Goal: Browse casually

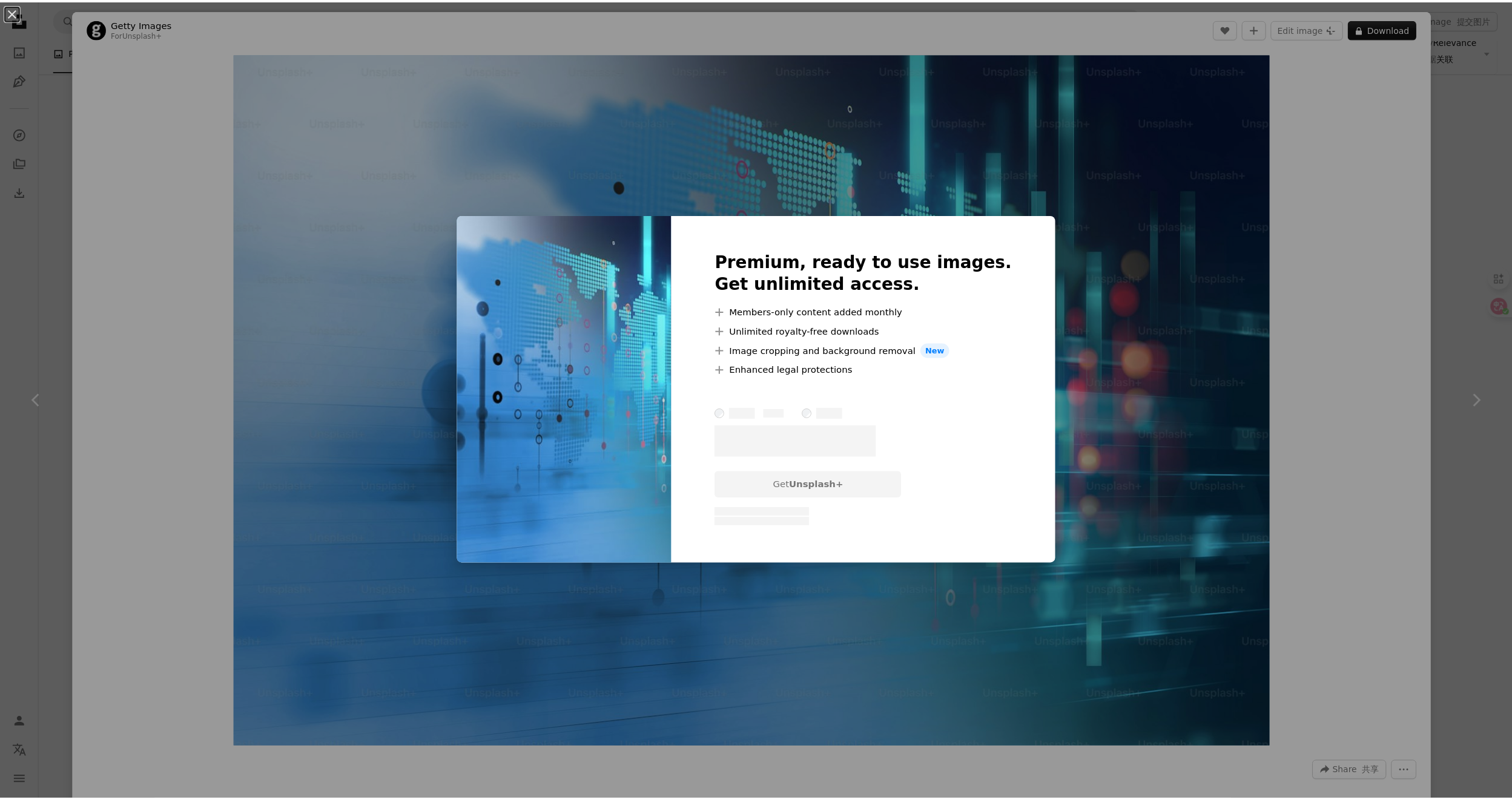
scroll to position [3785, 0]
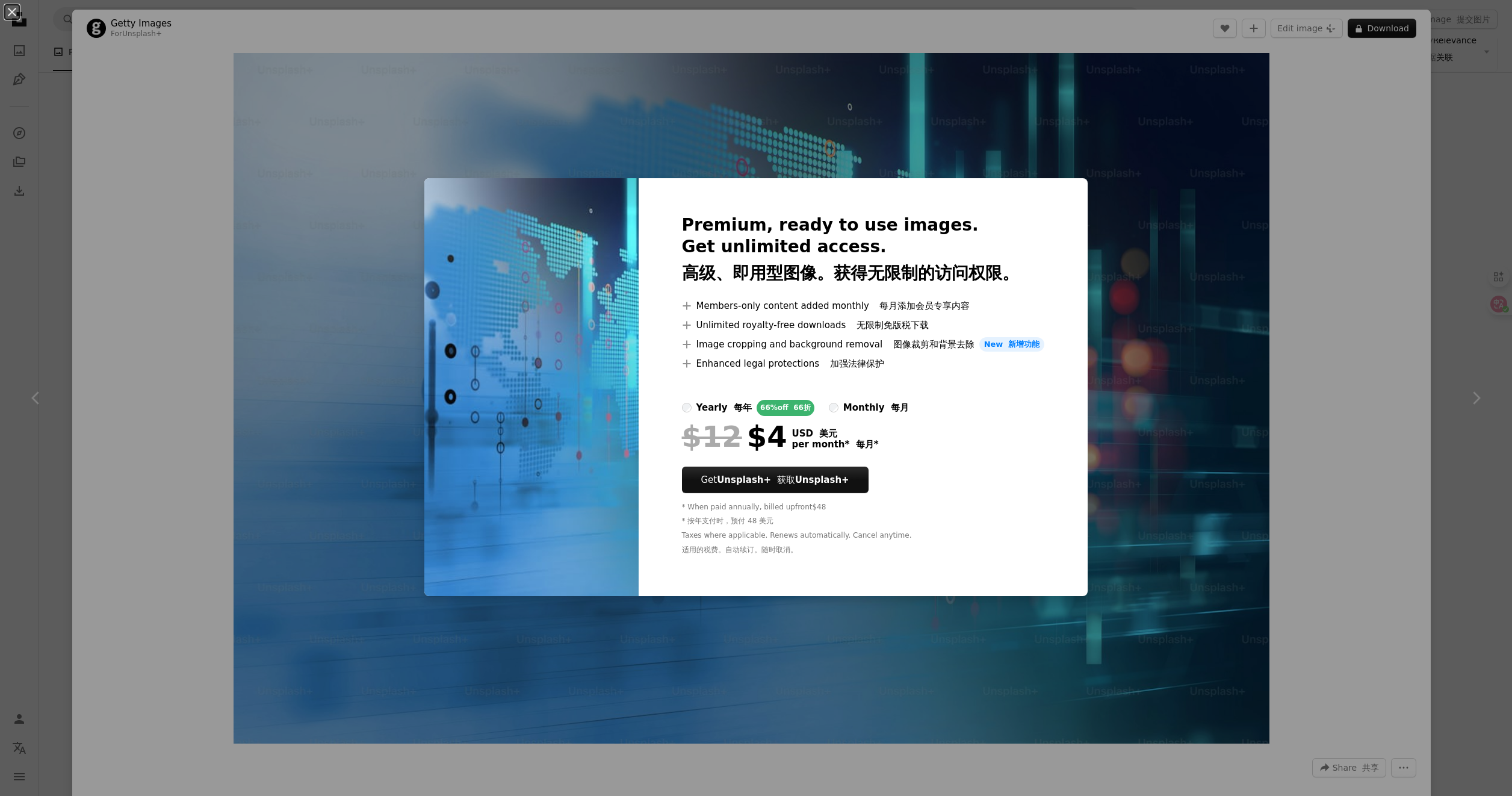
click at [1148, 168] on div "An X shape Premium, ready to use images. Get unlimited access. 高级、即用型图像。获得无限制的访…" at bounding box center [756, 398] width 1512 height 796
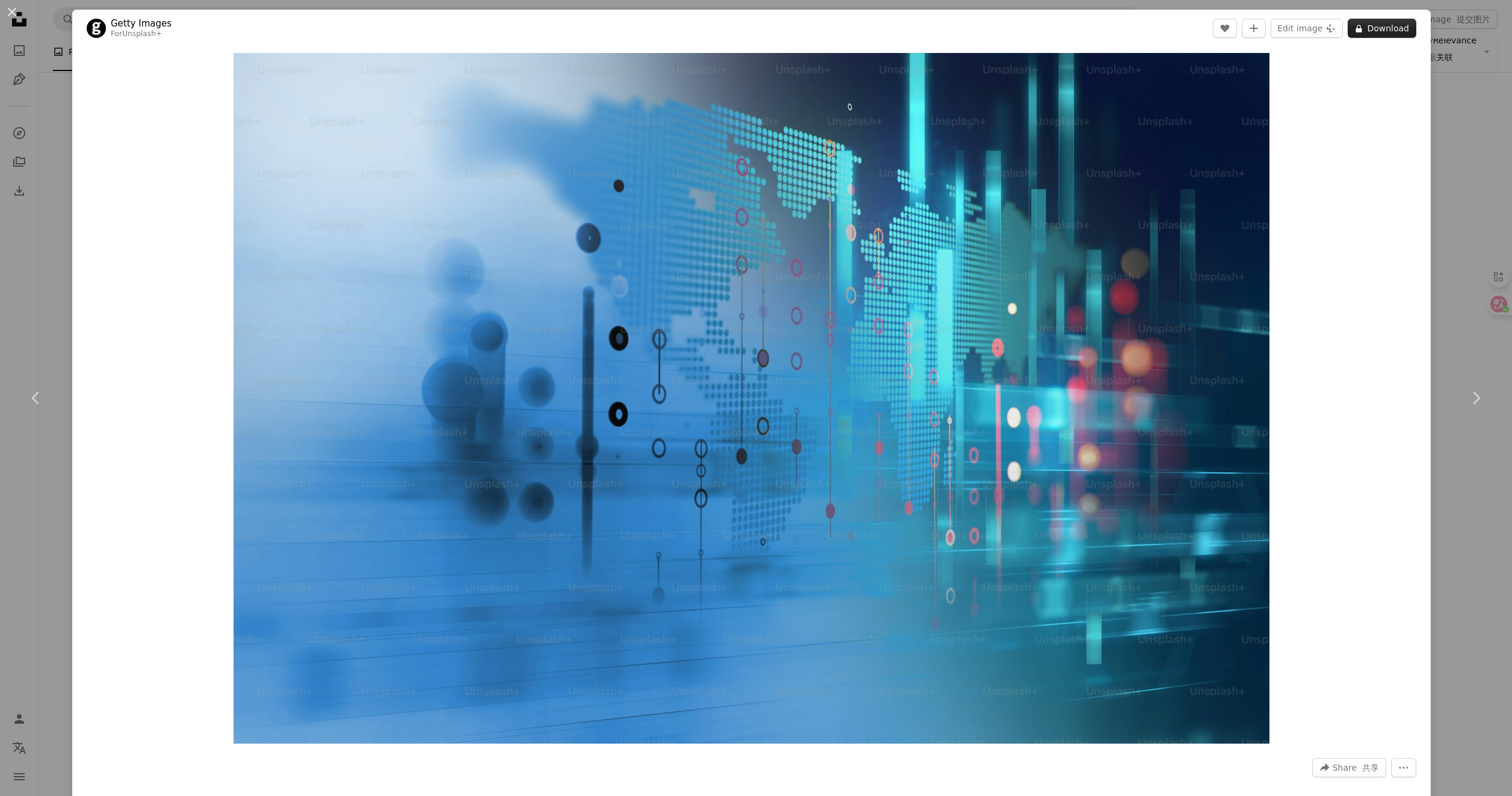
click at [1381, 30] on button "A lock Download" at bounding box center [1382, 28] width 69 height 19
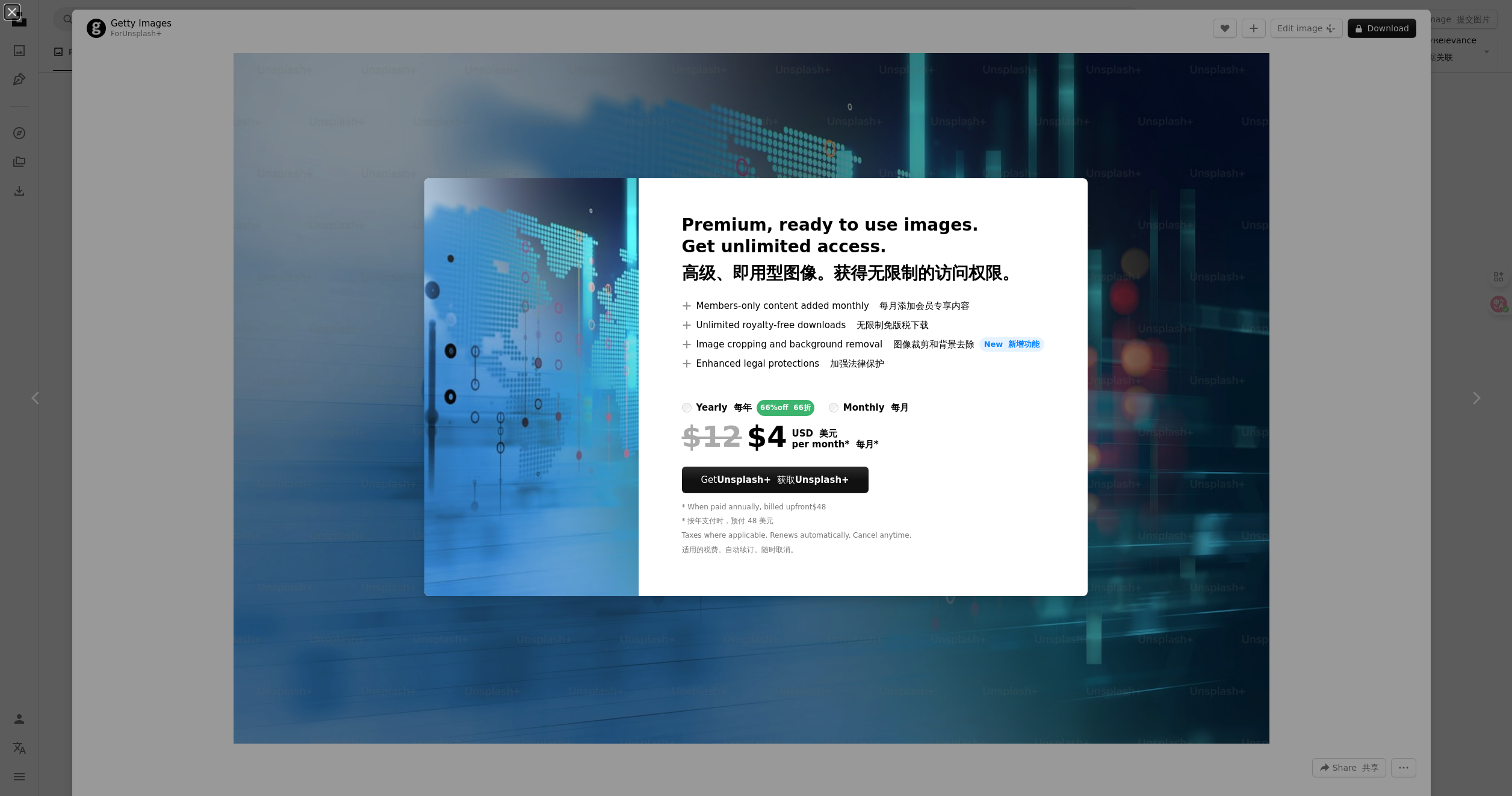
click at [1092, 143] on div "An X shape Premium, ready to use images. Get unlimited access. 高级、即用型图像。获得无限制的访…" at bounding box center [756, 398] width 1512 height 796
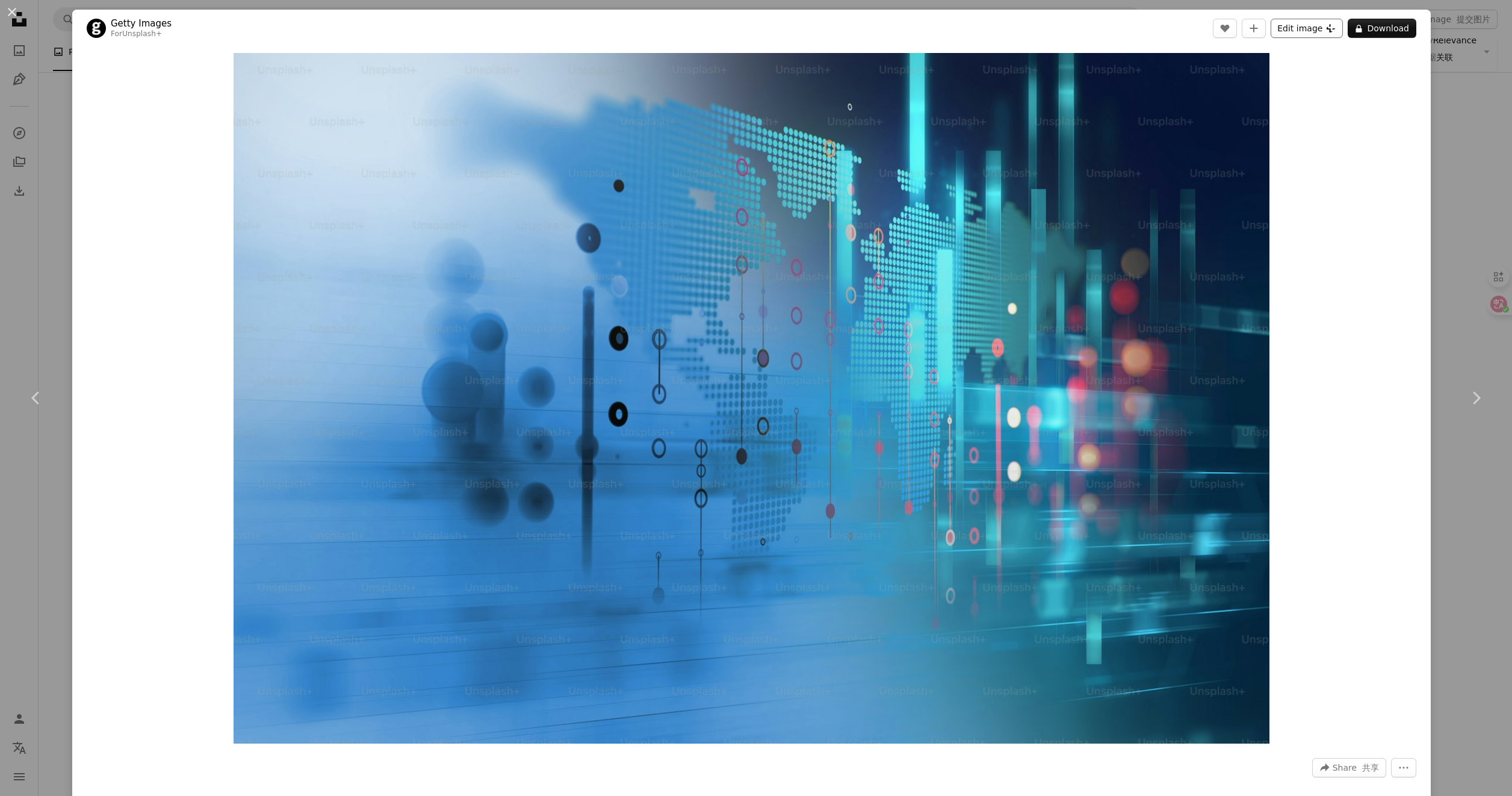
click at [1299, 34] on button "Edit image Plus sign for Unsplash+" at bounding box center [1307, 28] width 72 height 19
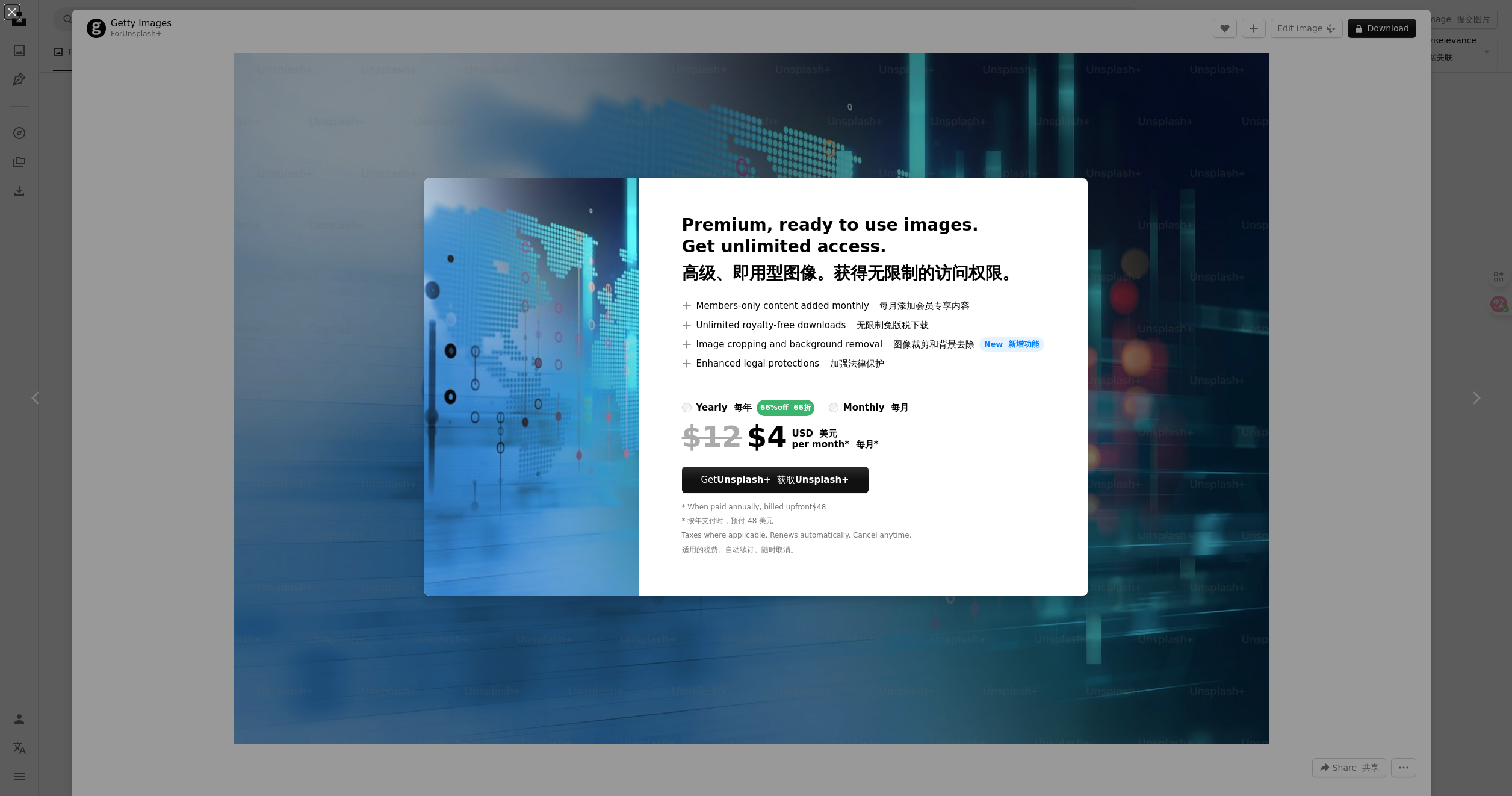
click at [1133, 85] on div "An X shape Premium, ready to use images. Get unlimited access. 高级、即用型图像。获得无限制的访…" at bounding box center [756, 398] width 1512 height 796
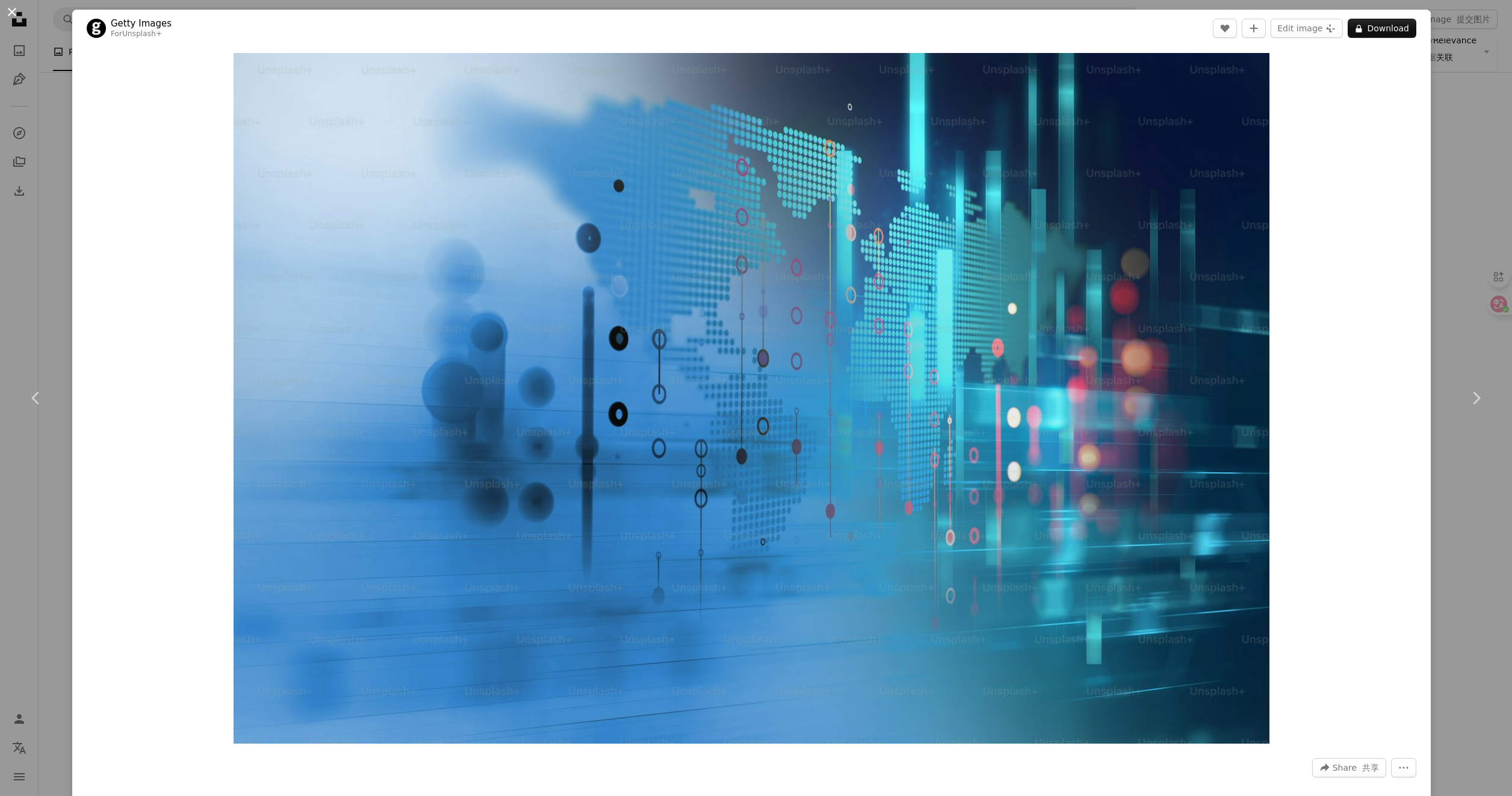
click at [13, 11] on button "An X shape" at bounding box center [12, 12] width 14 height 14
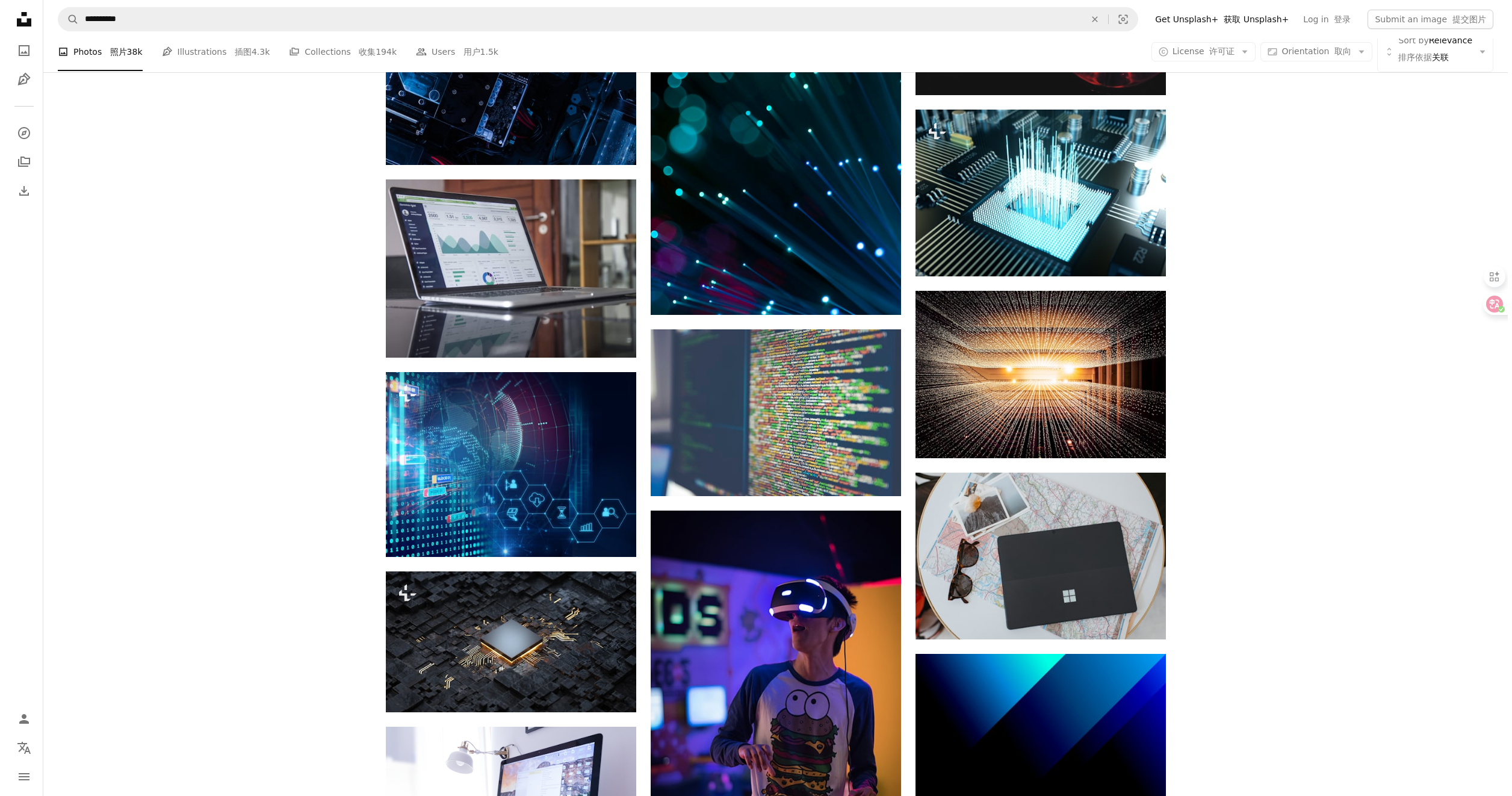
scroll to position [2622, 0]
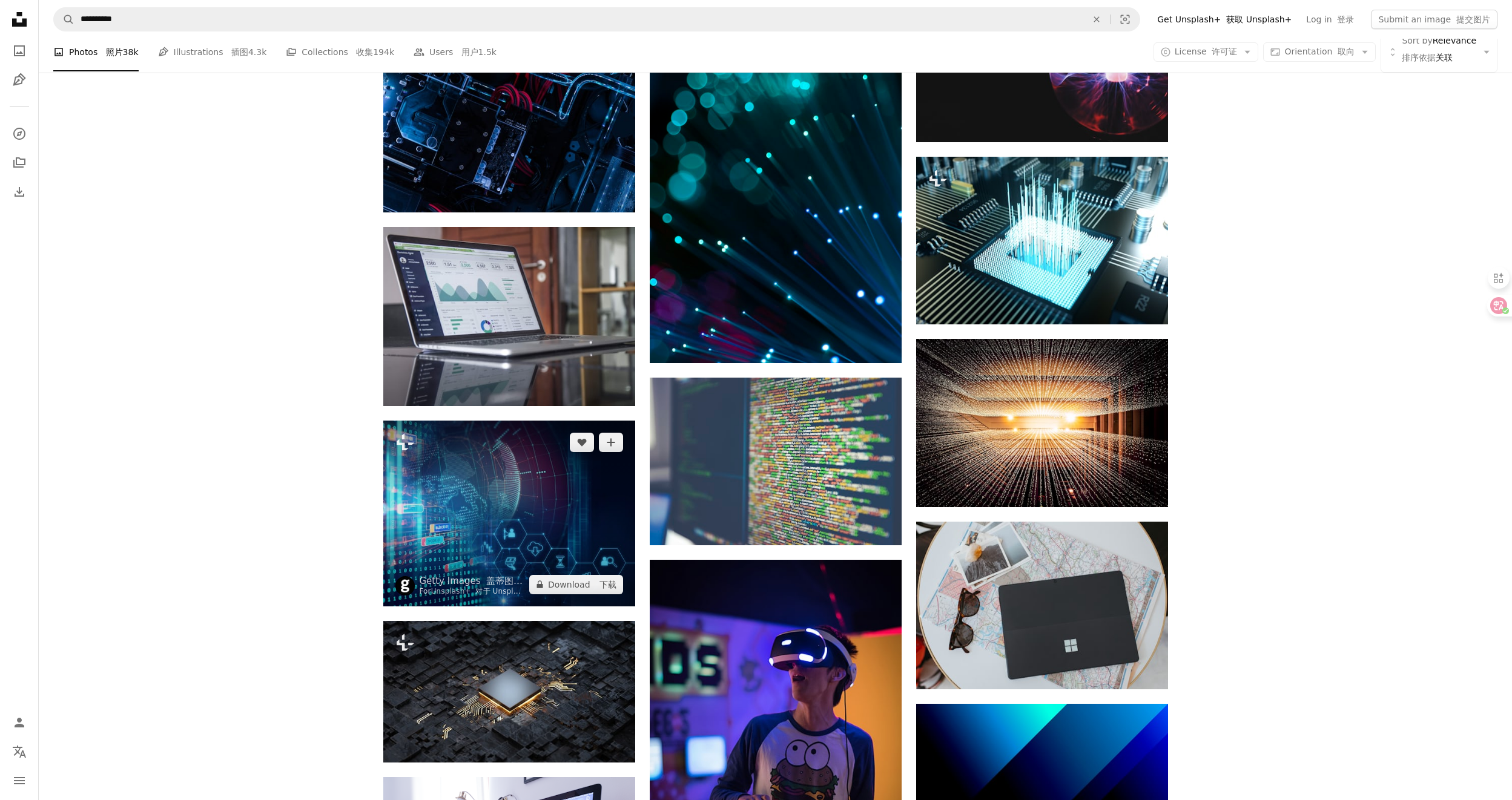
click at [523, 500] on img at bounding box center [509, 513] width 252 height 186
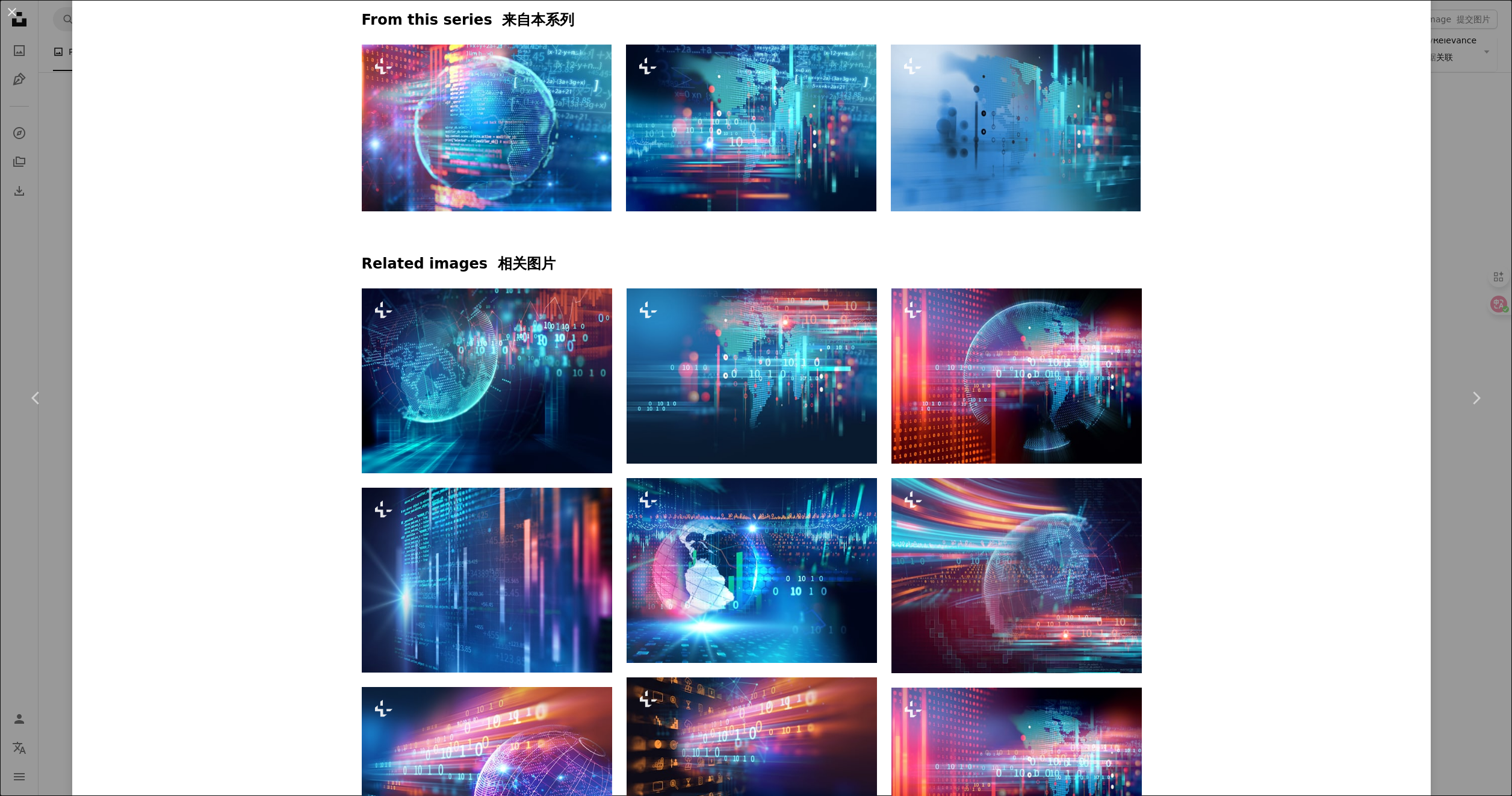
scroll to position [964, 0]
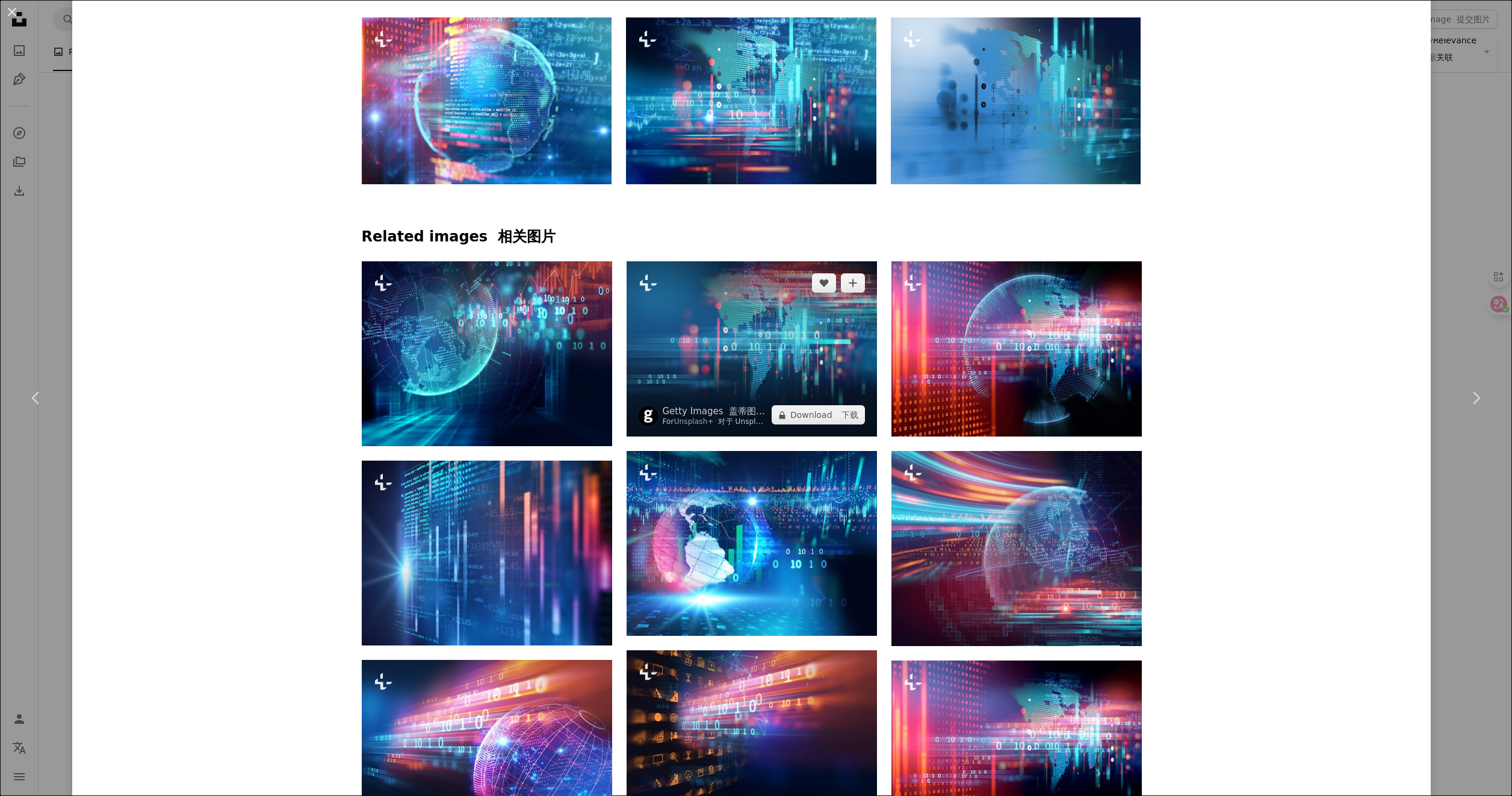
click at [725, 351] on img at bounding box center [751, 349] width 250 height 175
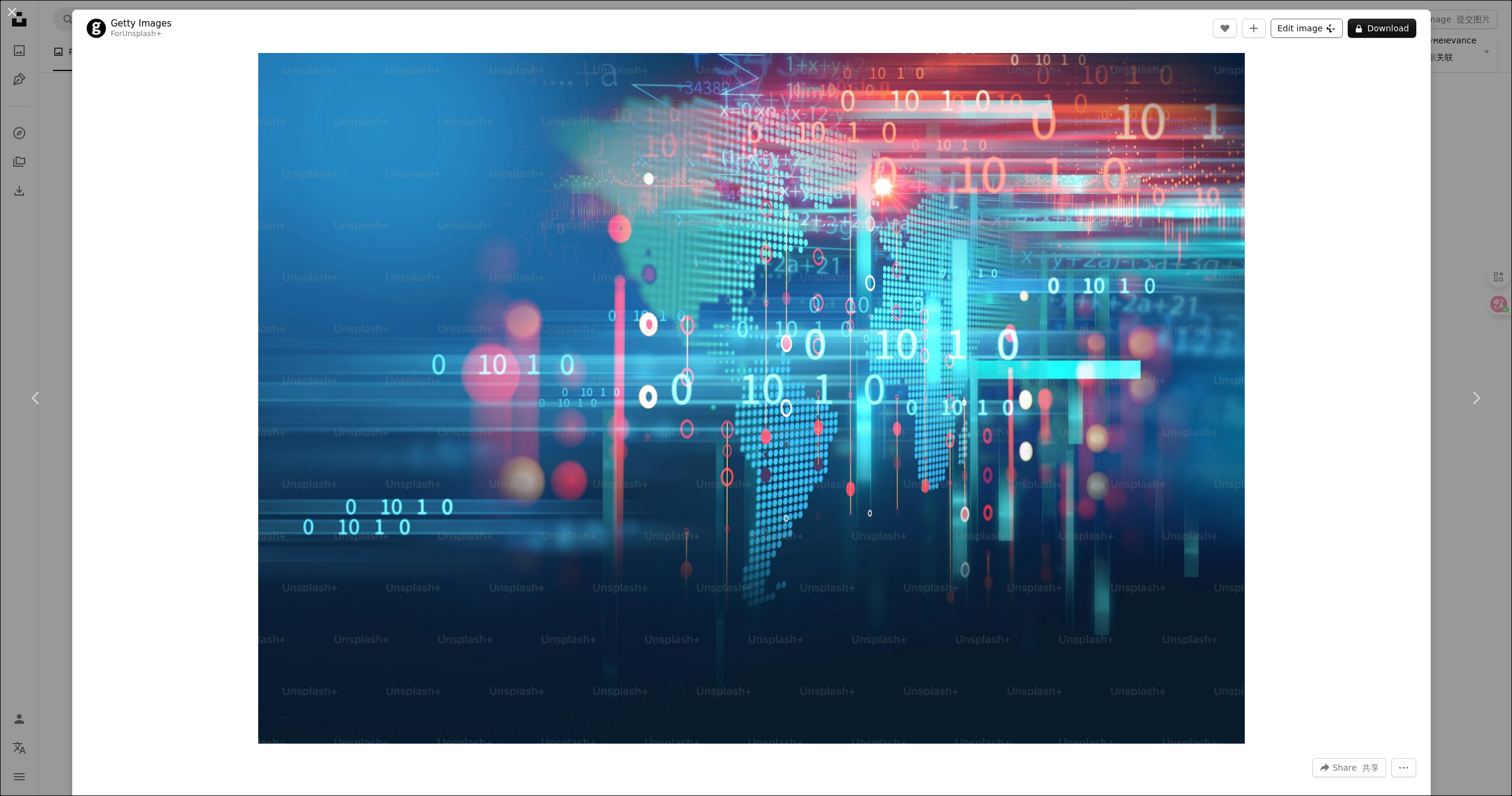
click at [1301, 32] on button "Edit image Plus sign for Unsplash+" at bounding box center [1307, 28] width 72 height 19
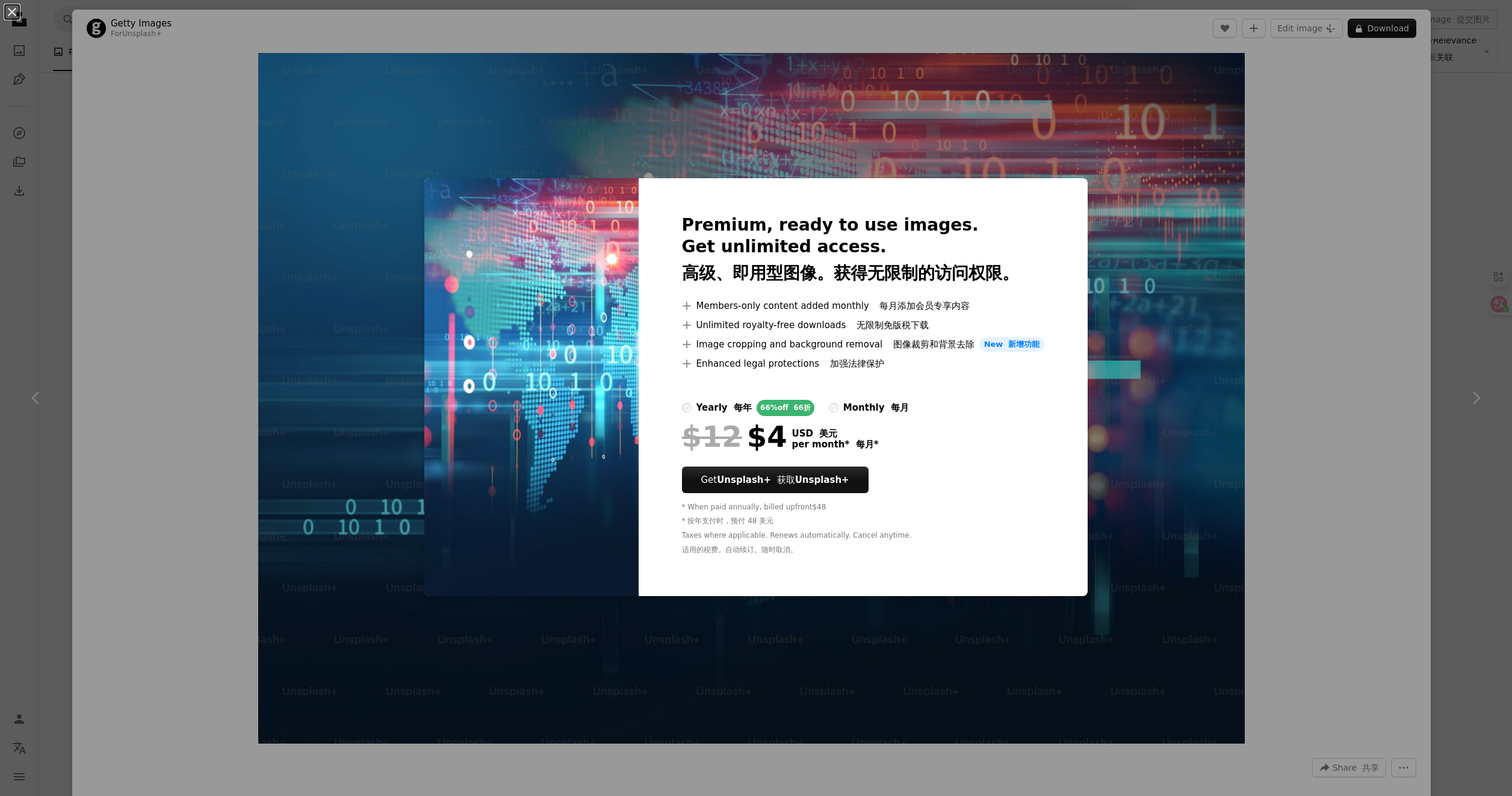
click at [1220, 265] on div "An X shape Premium, ready to use images. Get unlimited access. 高级、即用型图像。获得无限制的访…" at bounding box center [756, 398] width 1512 height 796
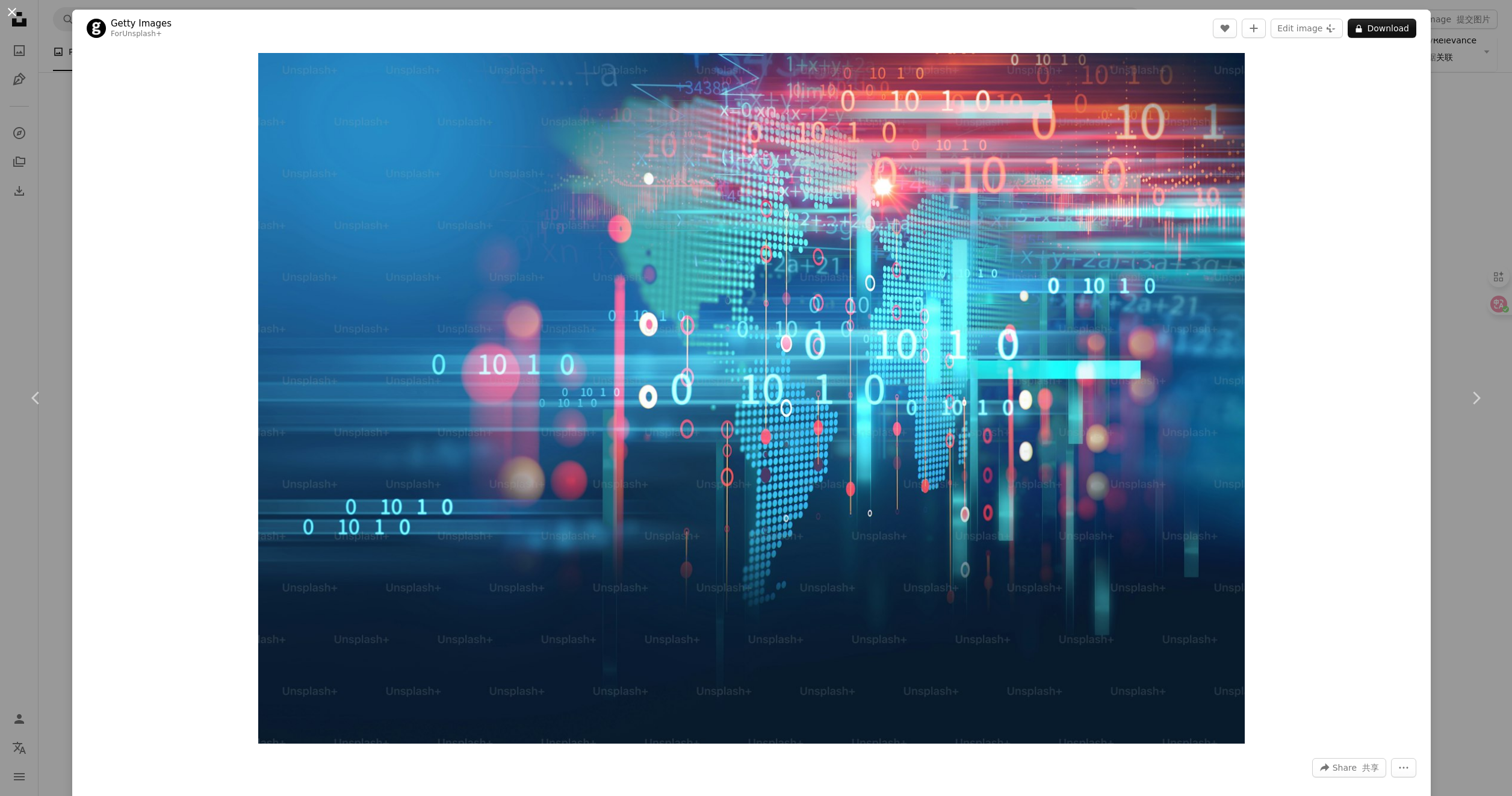
click at [9, 6] on button "An X shape" at bounding box center [12, 12] width 14 height 14
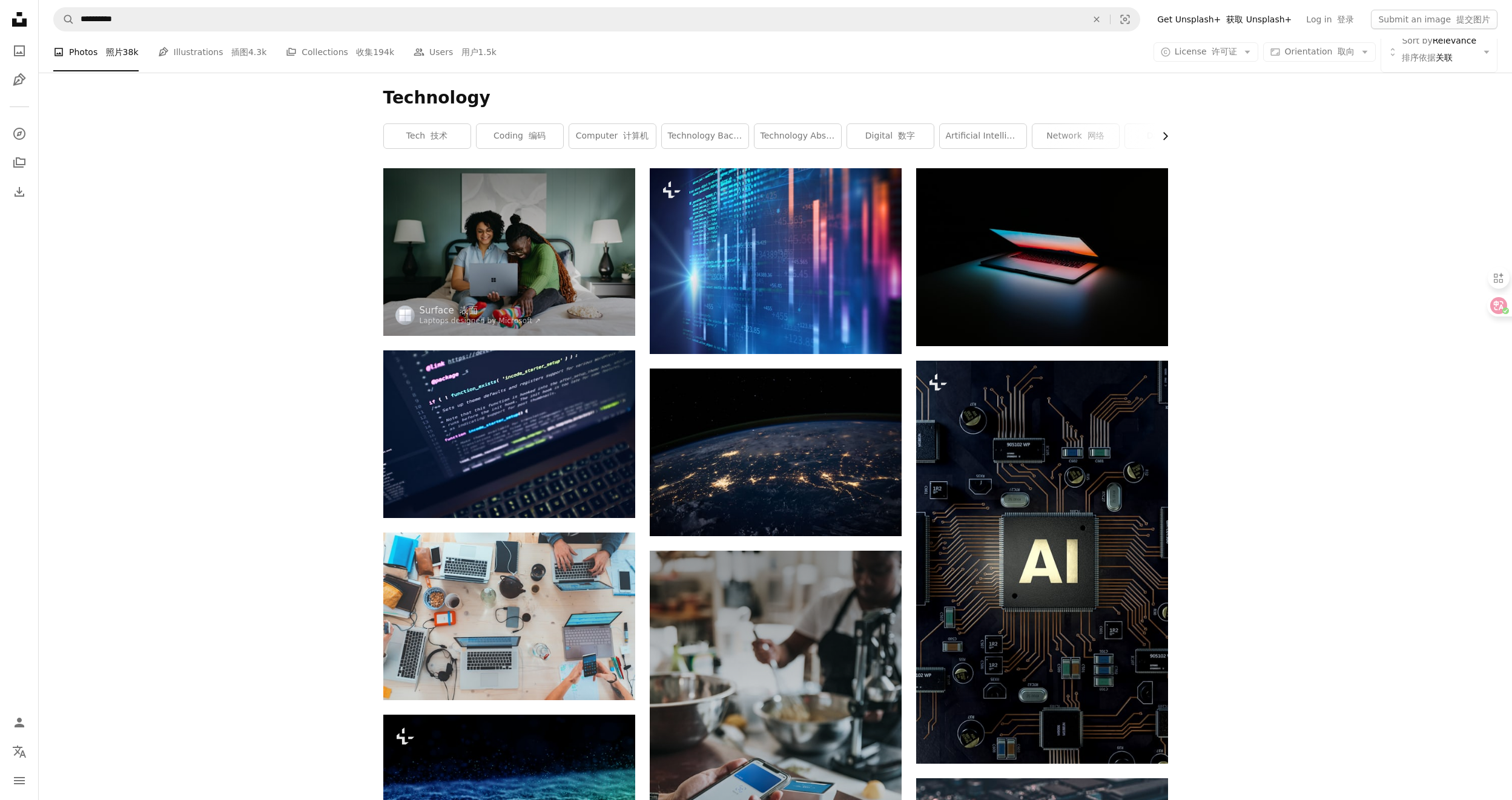
click at [1164, 134] on icon "Chevron right" at bounding box center [1165, 136] width 12 height 12
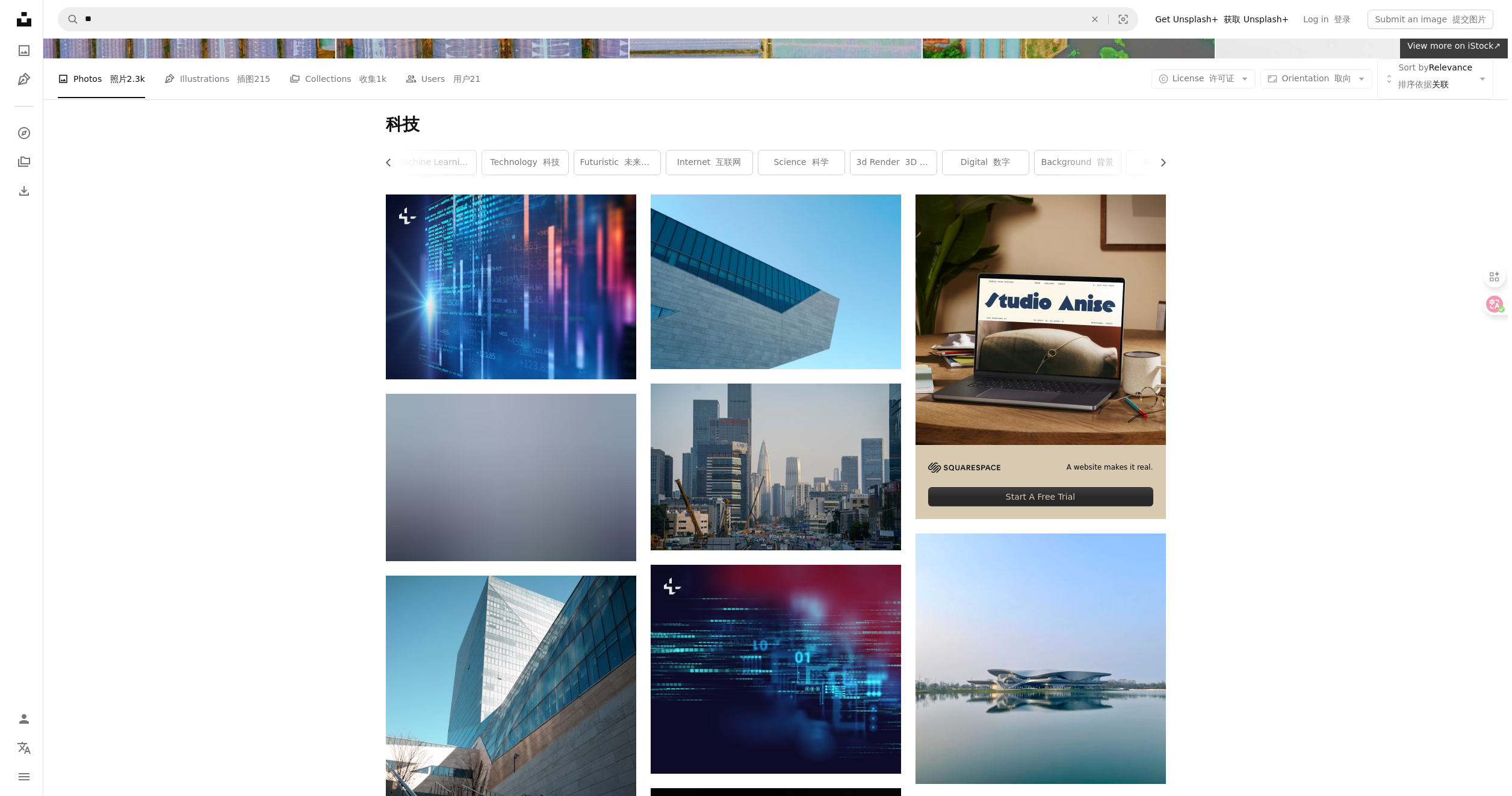
scroll to position [241, 0]
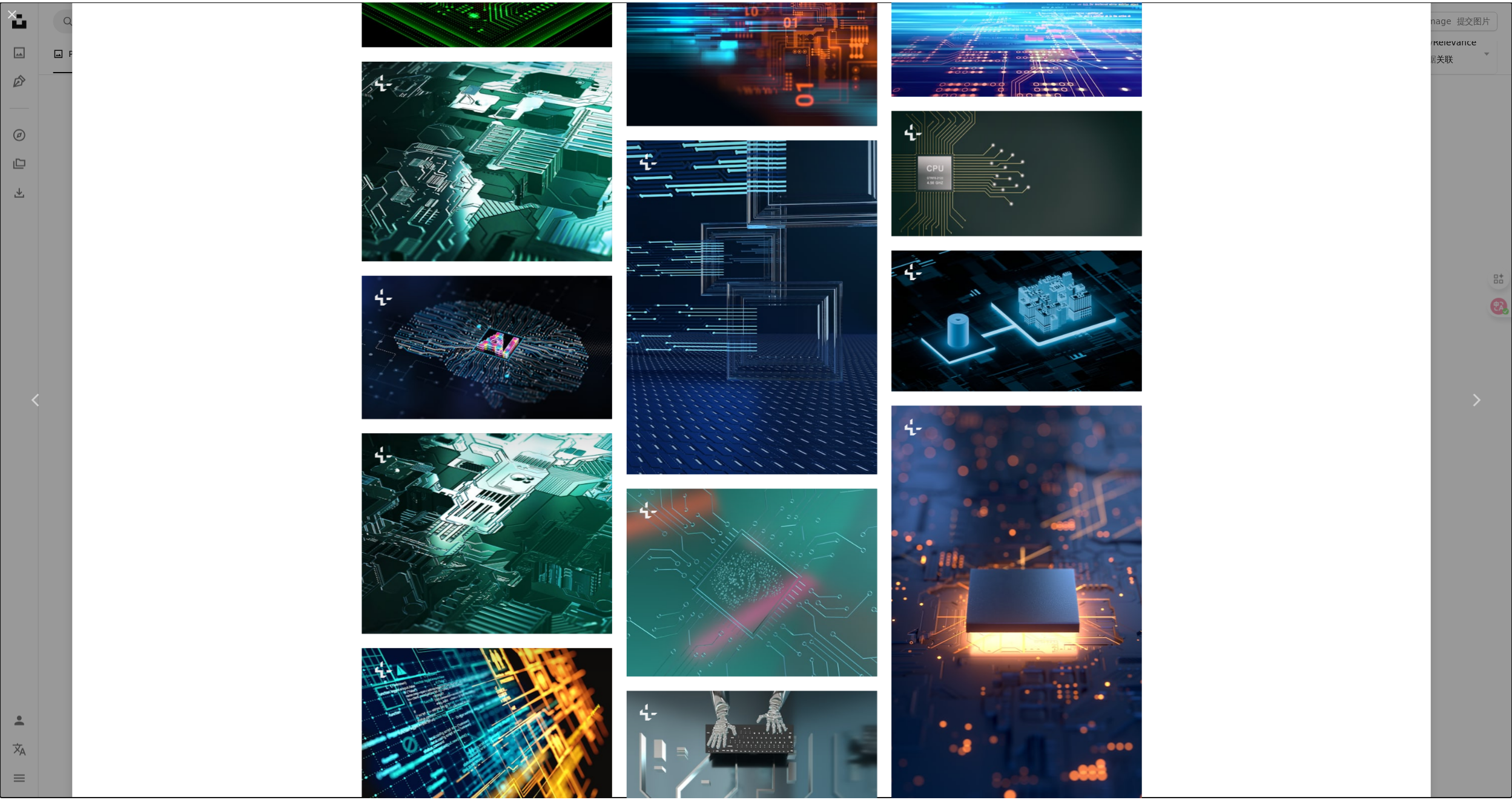
scroll to position [1695, 0]
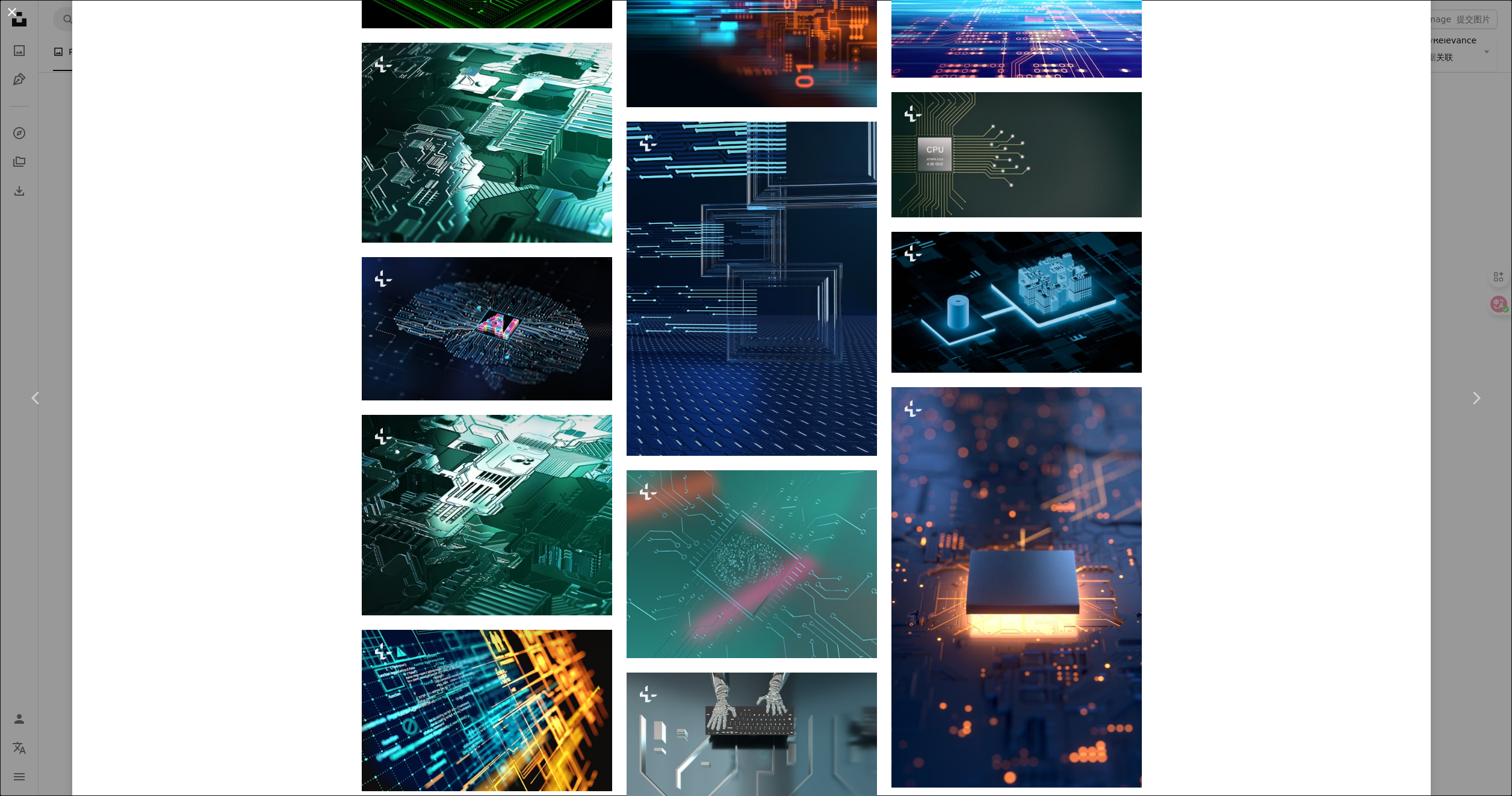
click at [11, 19] on button "An X shape" at bounding box center [12, 12] width 14 height 14
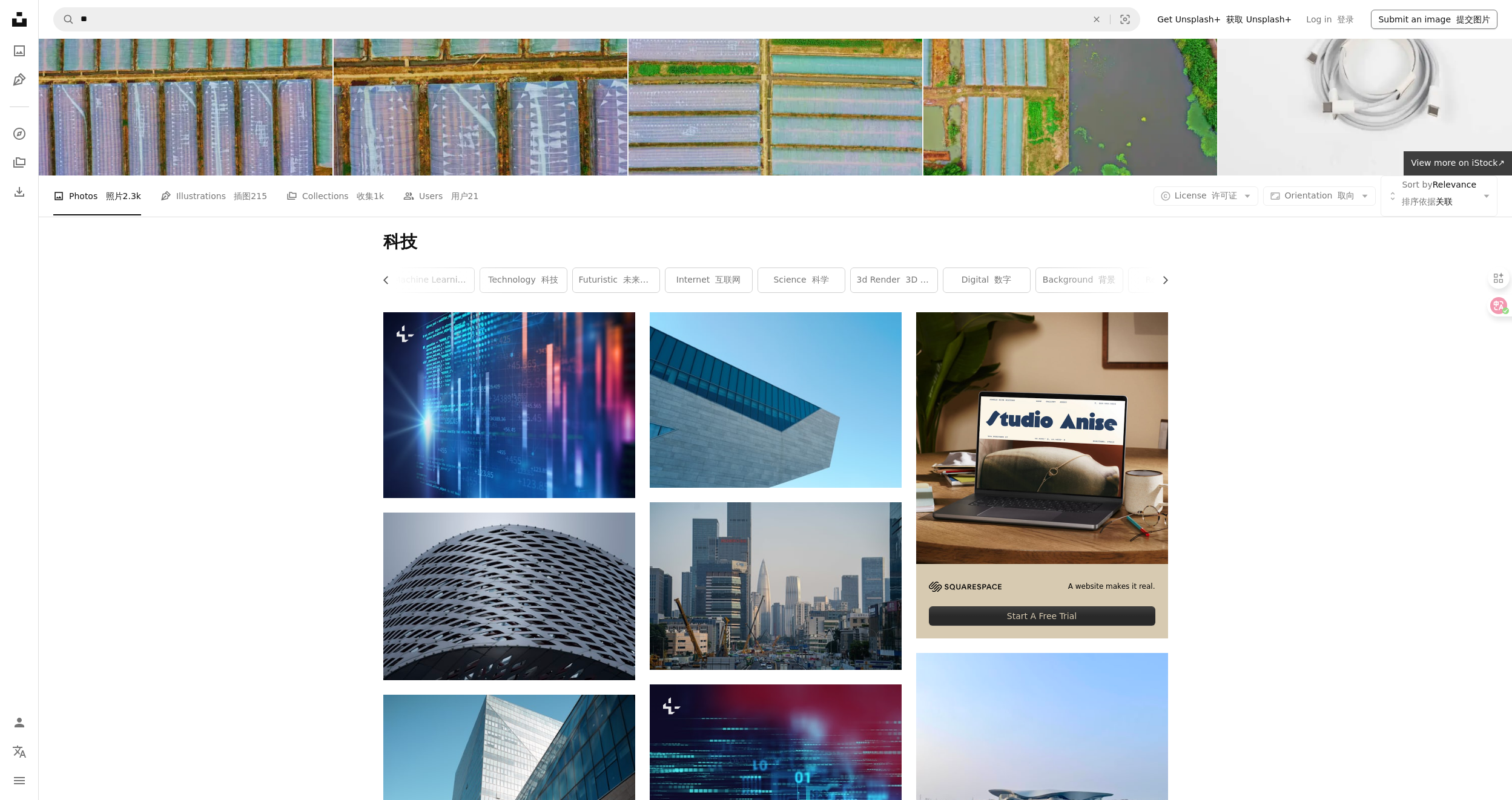
scroll to position [47, 0]
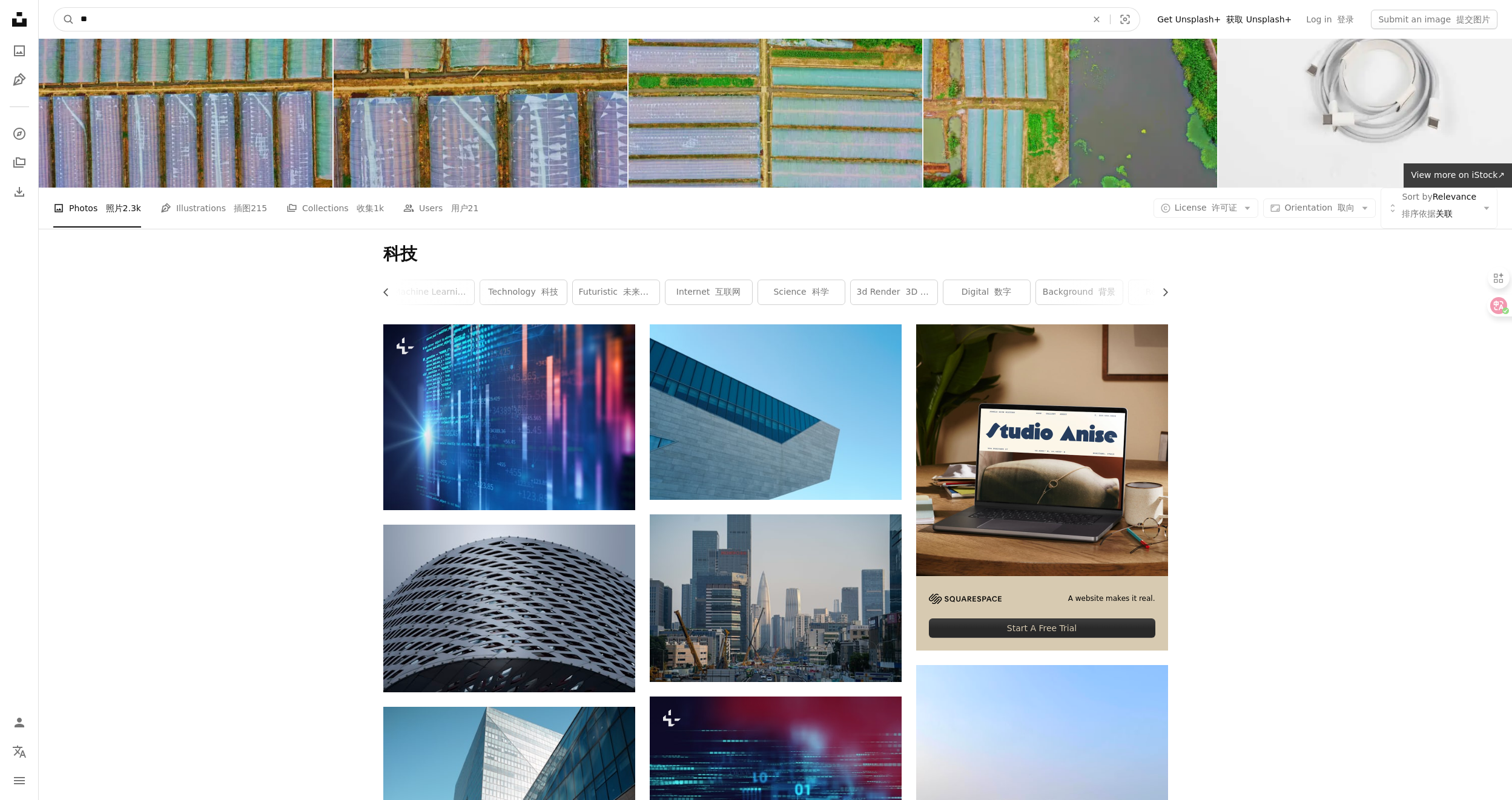
click at [285, 16] on input "**" at bounding box center [579, 19] width 1009 height 23
type input "****"
click button "A magnifying glass" at bounding box center [64, 19] width 21 height 23
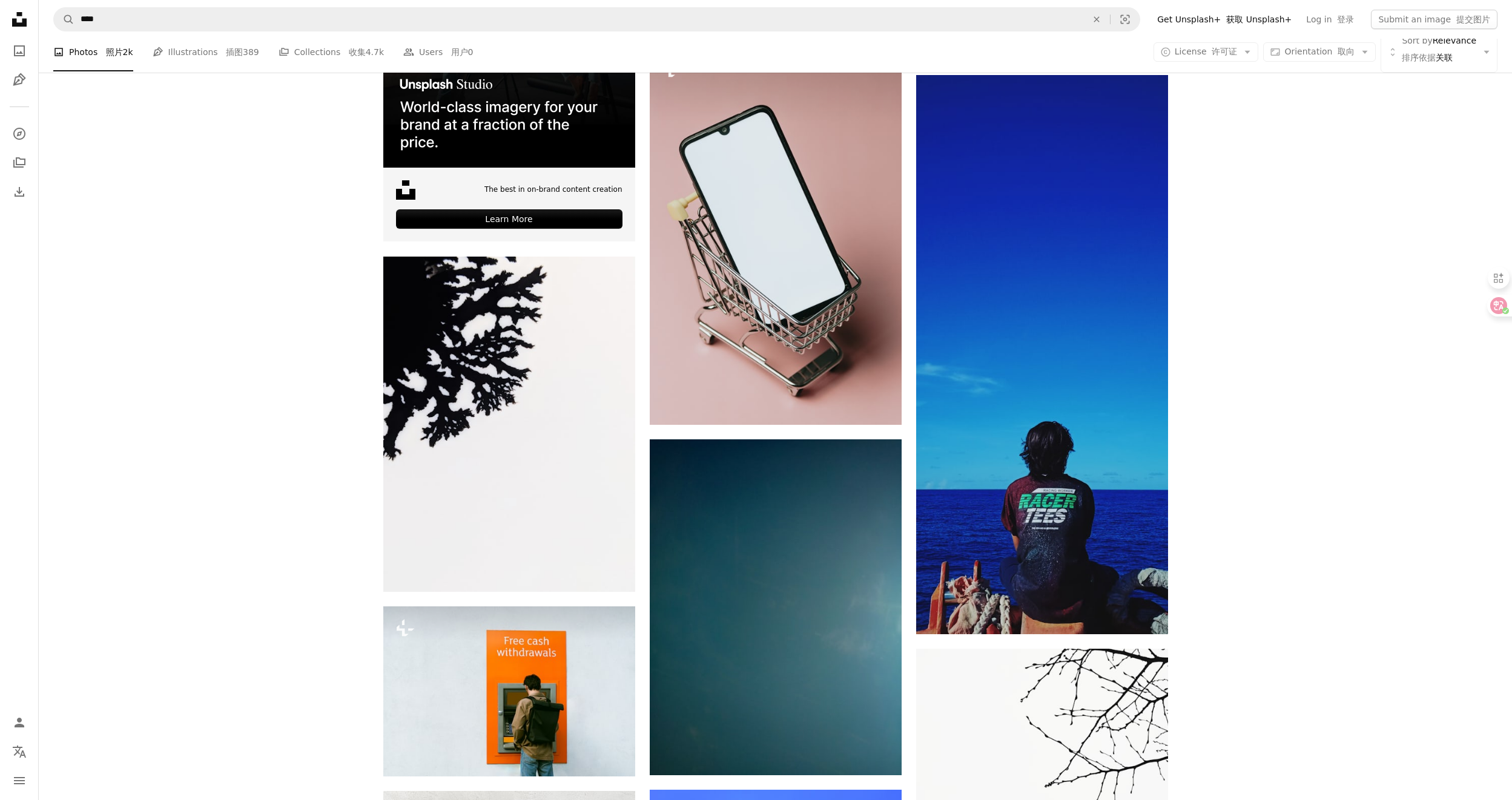
scroll to position [2684, 0]
